Goal: Information Seeking & Learning: Learn about a topic

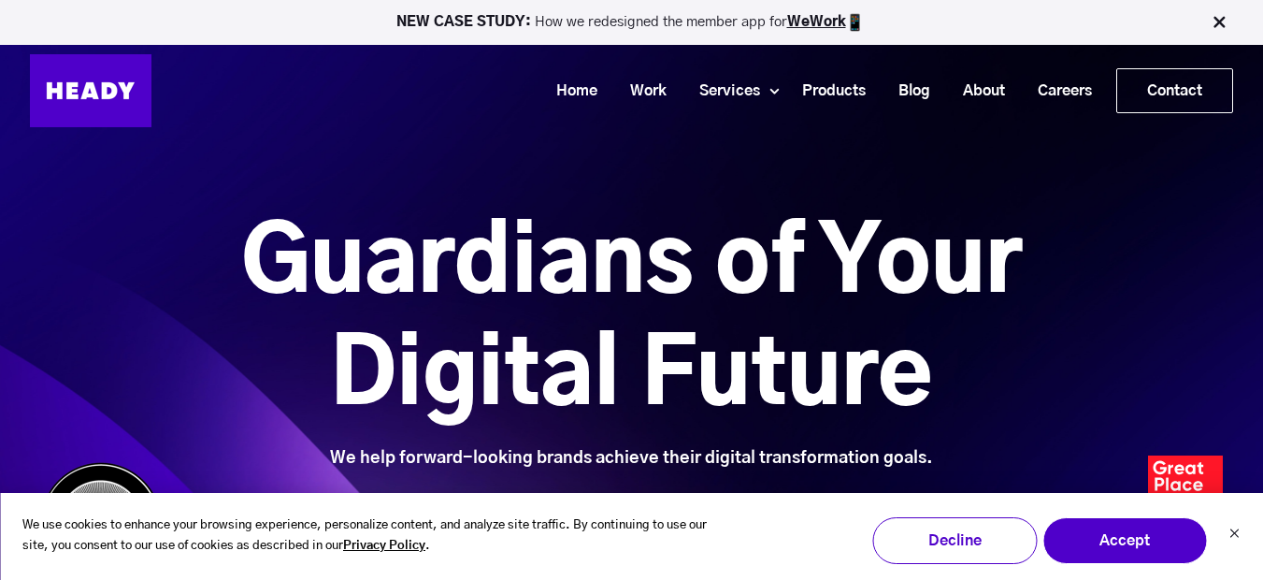
click at [1234, 523] on div "We use cookies to enhance your browsing experience, personalize content, and an…" at bounding box center [631, 537] width 1263 height 88
click at [1234, 533] on icon "Dismiss cookie banner" at bounding box center [1234, 533] width 8 height 8
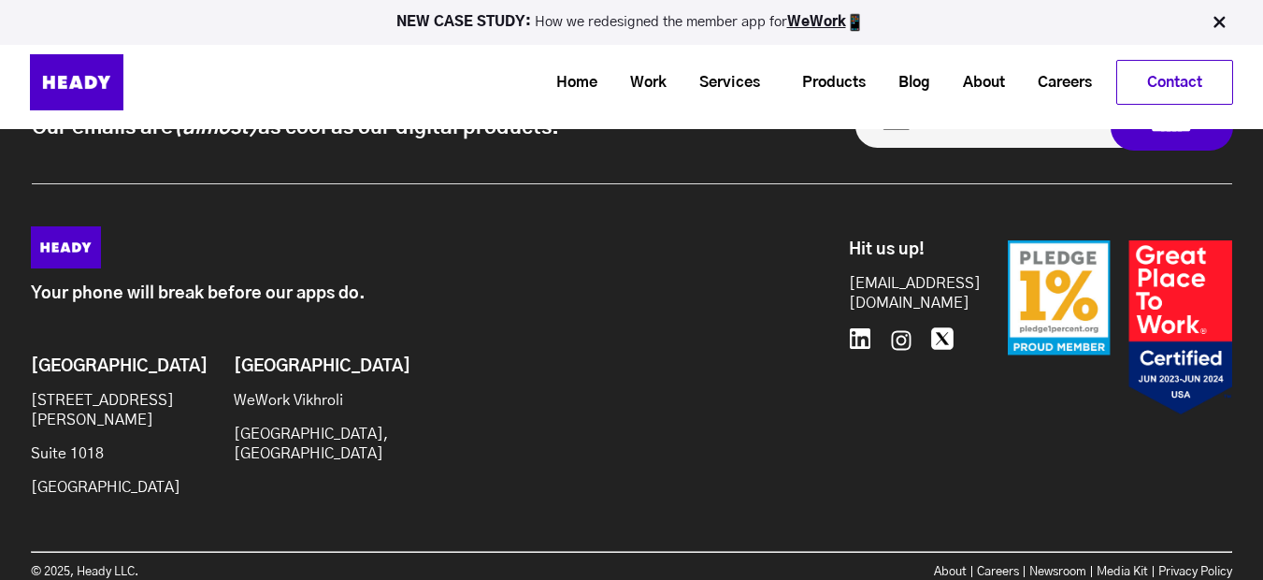
scroll to position [8214, 0]
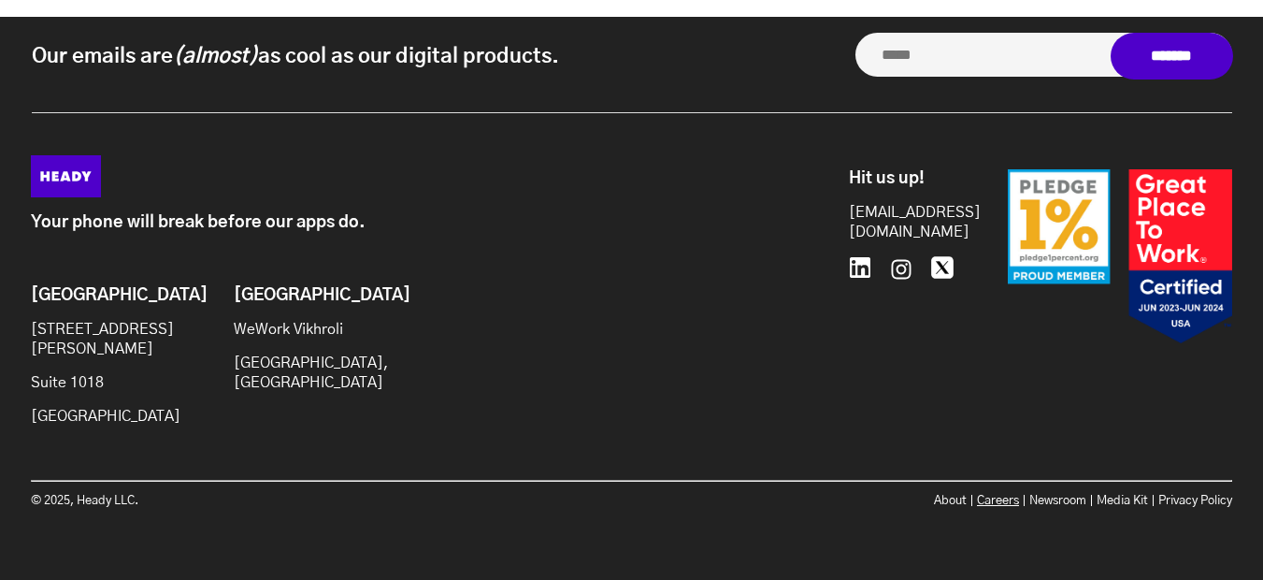
click at [998, 495] on link "Careers" at bounding box center [998, 501] width 42 height 12
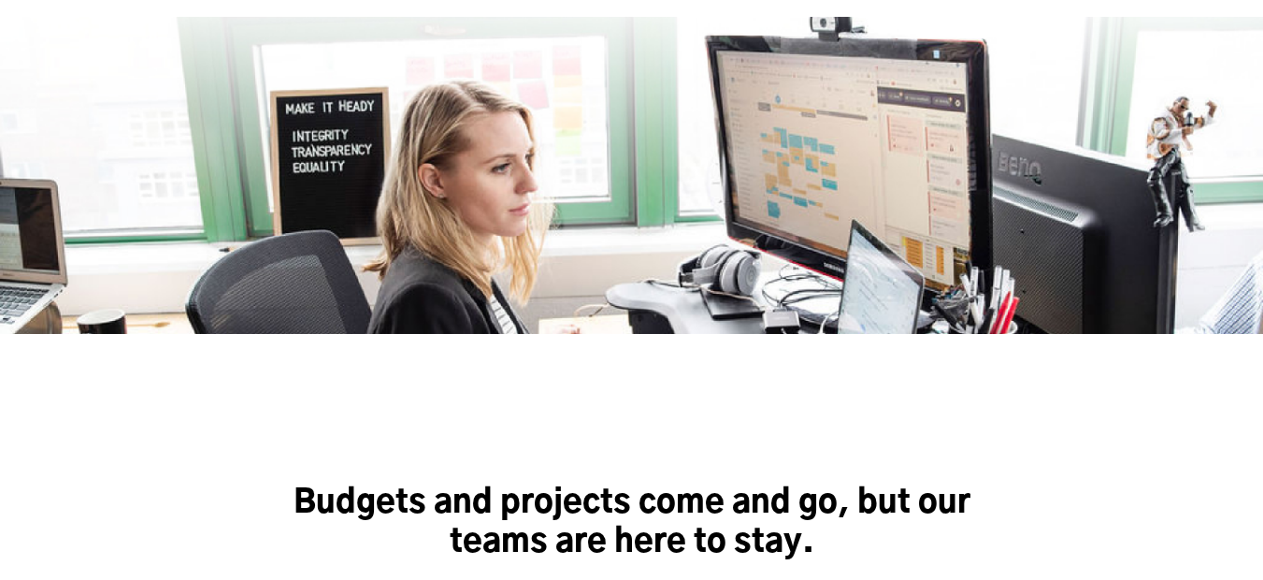
scroll to position [556, 0]
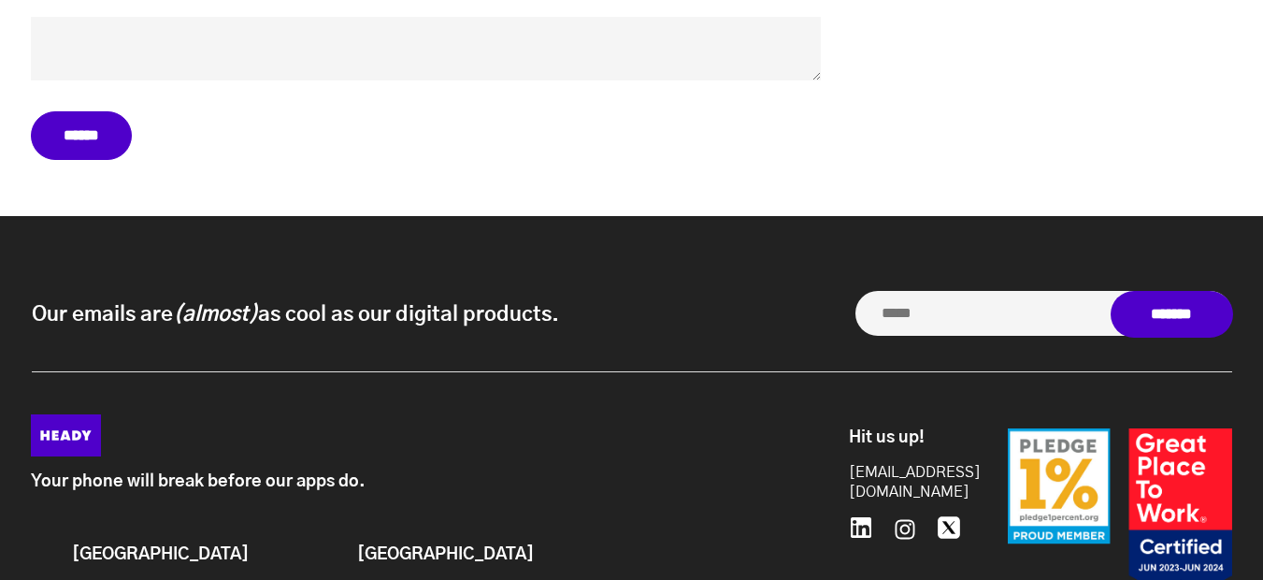
scroll to position [8852, 0]
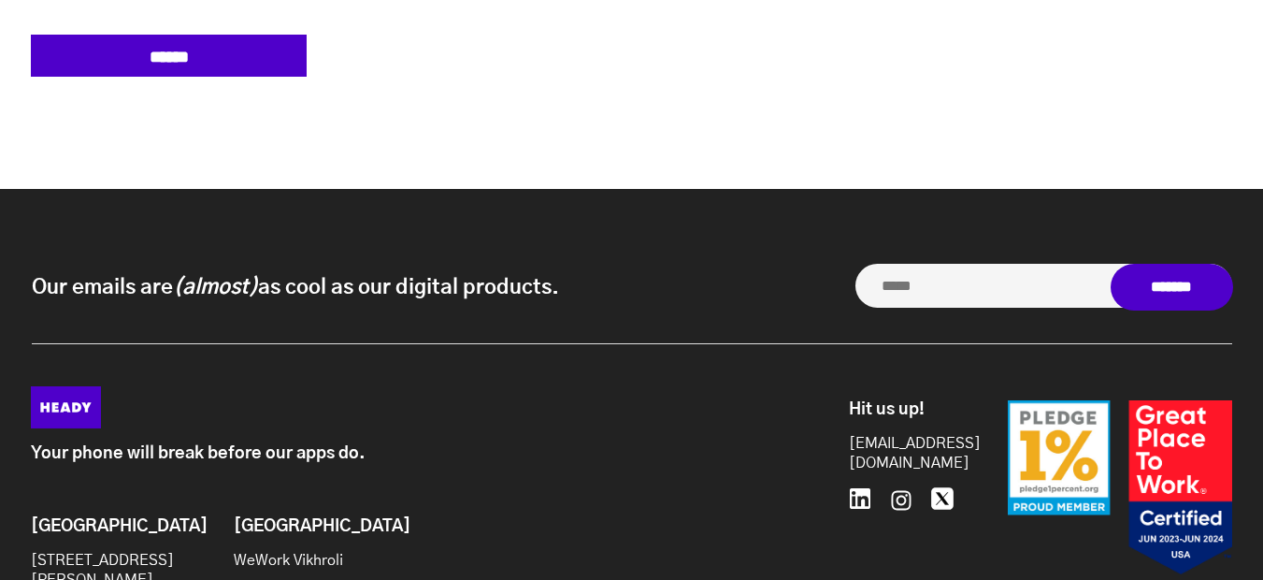
scroll to position [9018, 0]
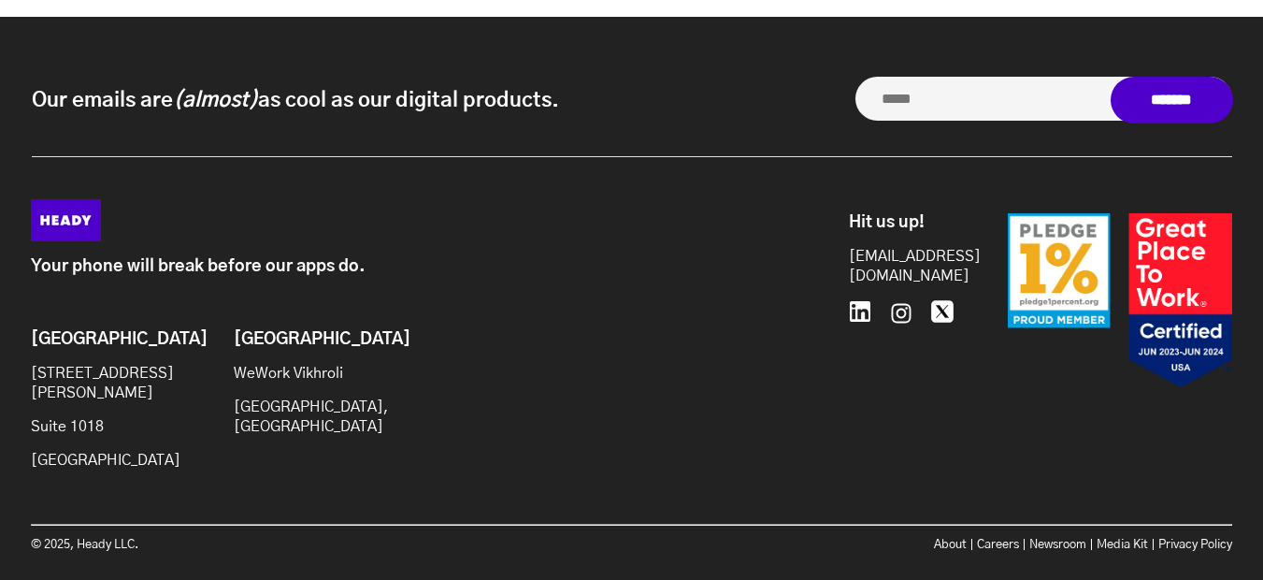
click at [789, 412] on div "Your phone will break before our apps do. Brooklyn [STREET_ADDRESS][PERSON_NAME…" at bounding box center [433, 342] width 804 height 286
